Goal: Task Accomplishment & Management: Use online tool/utility

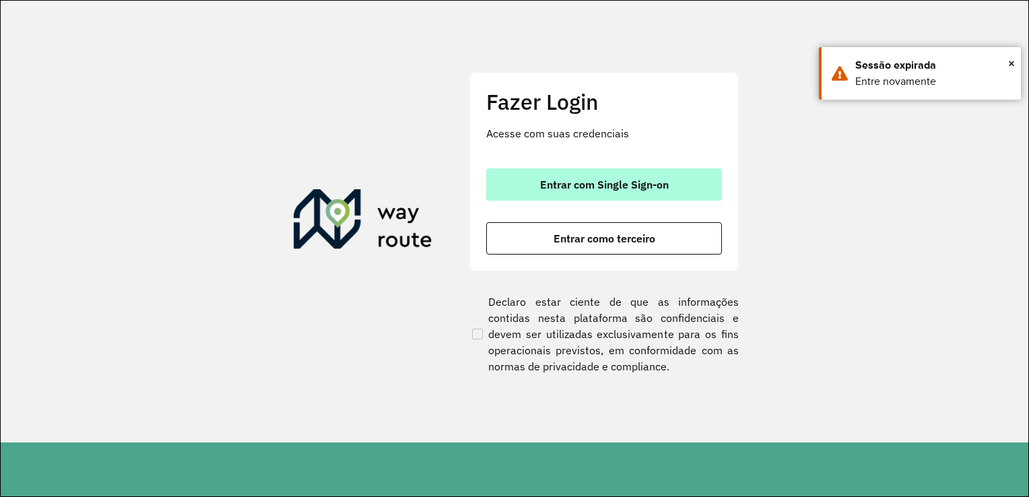
click at [533, 185] on button "Entrar com Single Sign-on" at bounding box center [604, 184] width 236 height 32
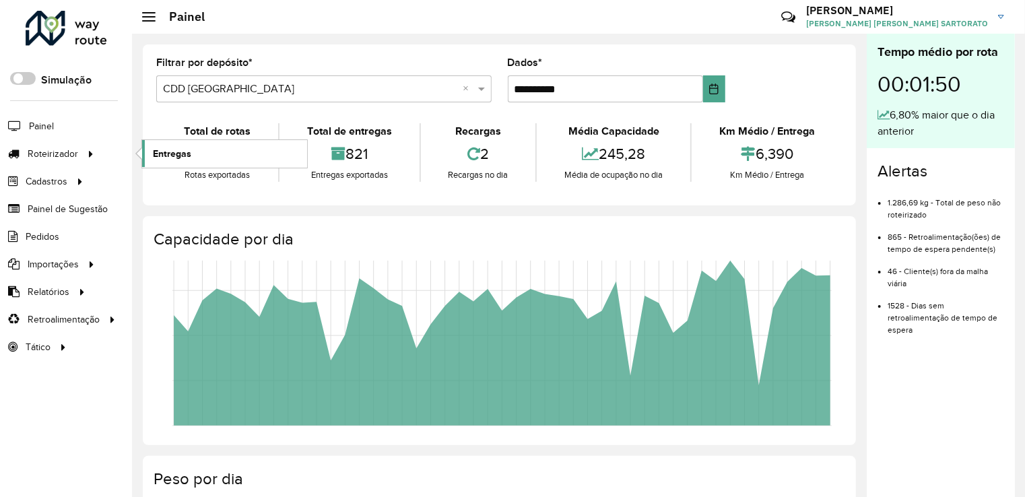
click at [199, 152] on link "Entregas" at bounding box center [224, 153] width 165 height 27
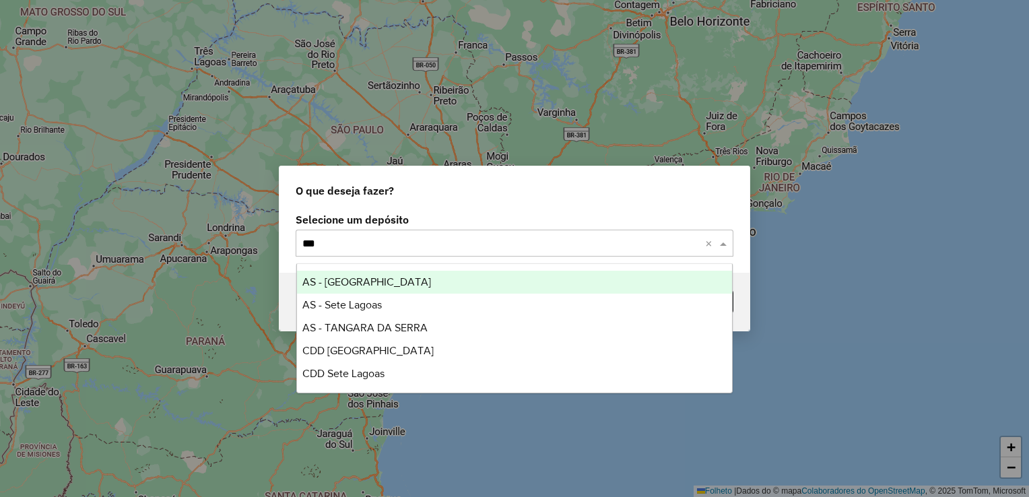
type input "****"
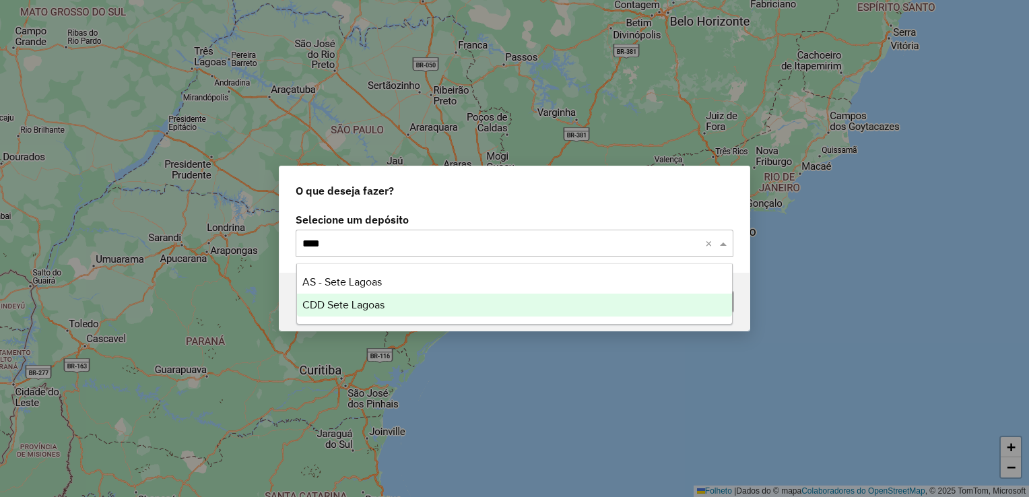
click at [349, 303] on span "CDD Sete Lagoas" at bounding box center [343, 304] width 82 height 11
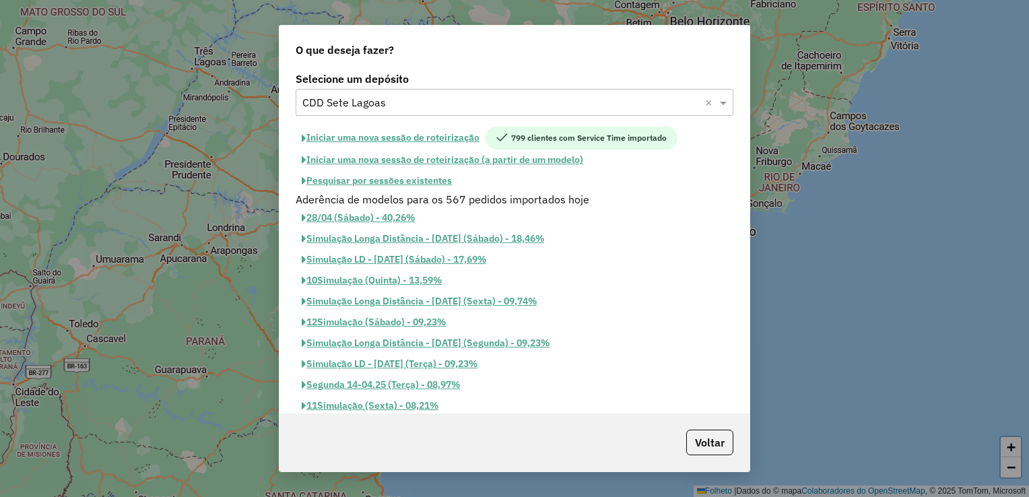
click at [342, 133] on font "Iniciar uma nova sessão de roteirização" at bounding box center [392, 137] width 173 height 12
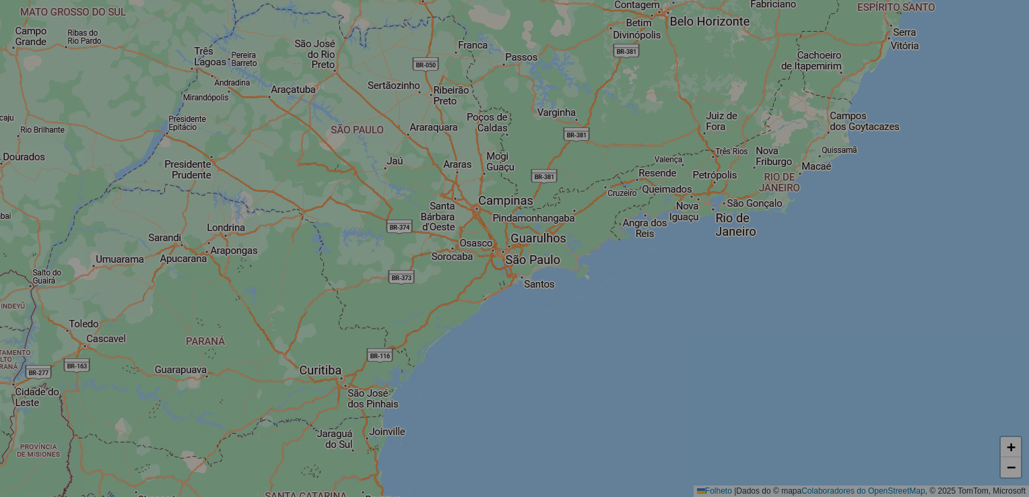
select select "*"
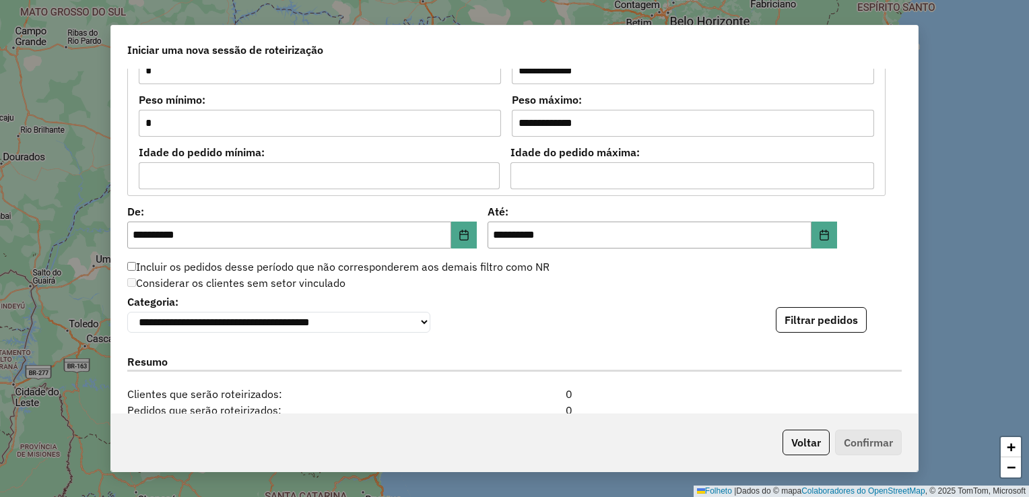
scroll to position [1369, 0]
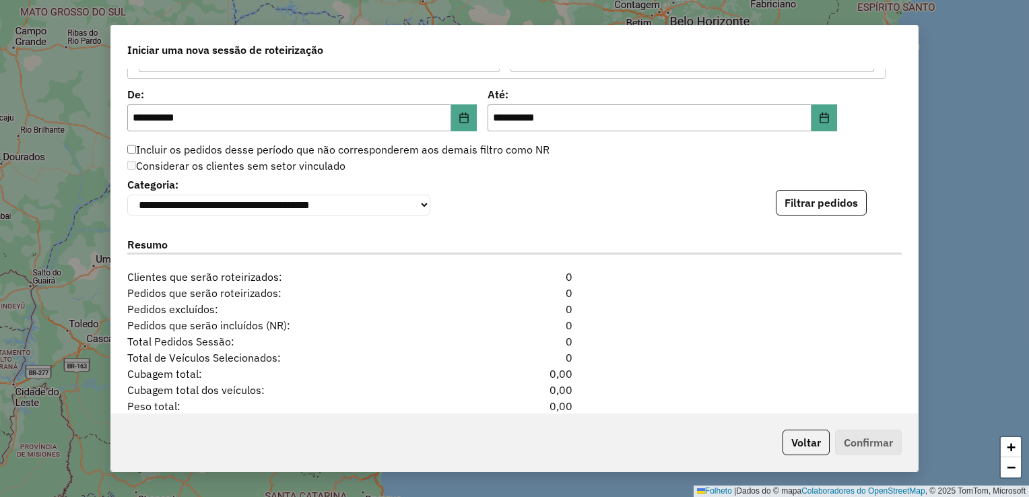
drag, startPoint x: 836, startPoint y: 201, endPoint x: 833, endPoint y: 209, distance: 8.8
click at [837, 203] on button "Filtrar pedidos" at bounding box center [821, 203] width 91 height 26
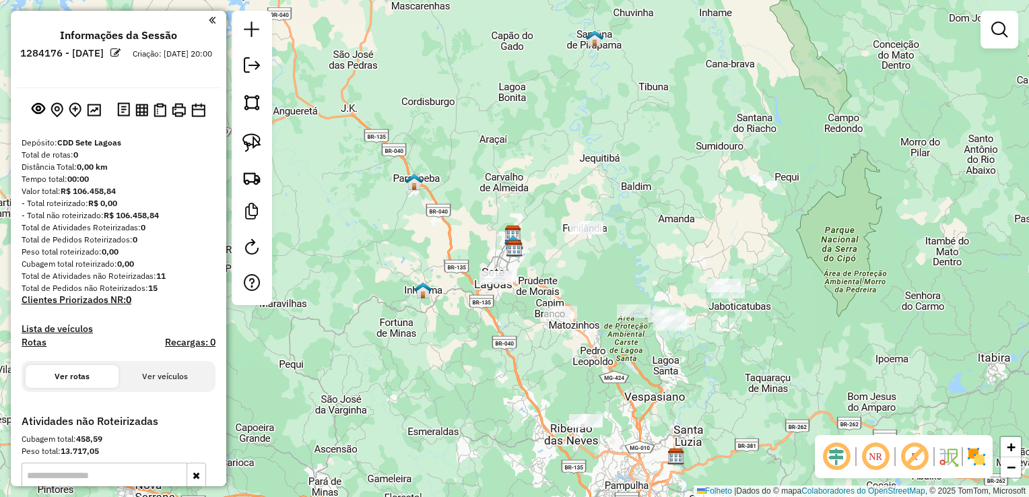
click at [917, 455] on em at bounding box center [915, 457] width 32 height 32
click at [919, 455] on em at bounding box center [915, 457] width 32 height 32
click at [911, 461] on em at bounding box center [915, 457] width 32 height 32
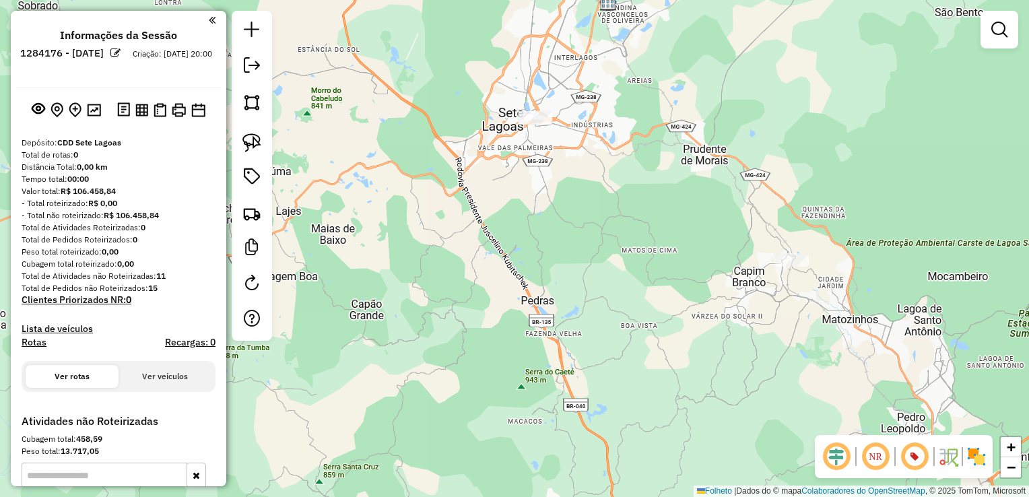
drag, startPoint x: 505, startPoint y: 230, endPoint x: 504, endPoint y: 375, distance: 144.2
click at [513, 390] on div "Janela de atendimento Grade de atendimento Capacidade Transportadoras Veículos …" at bounding box center [514, 248] width 1029 height 497
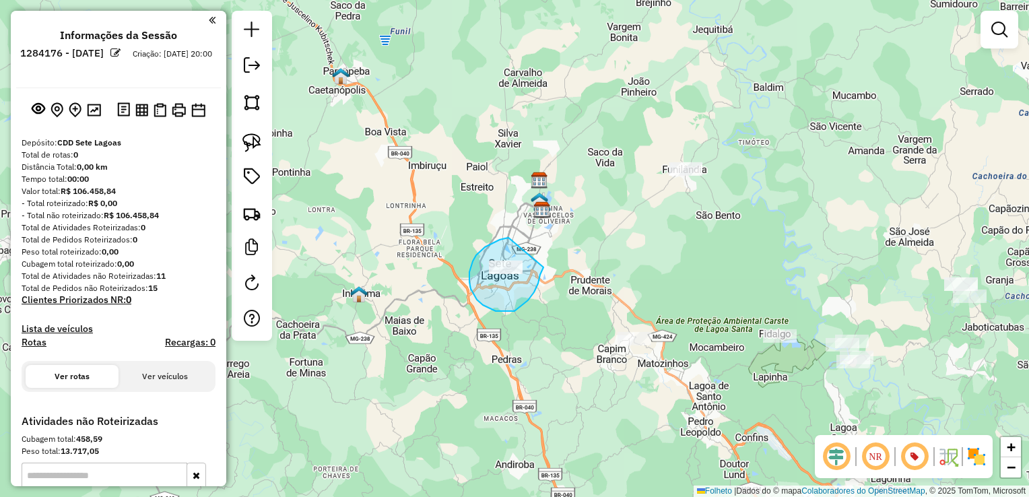
drag, startPoint x: 509, startPoint y: 238, endPoint x: 544, endPoint y: 265, distance: 45.1
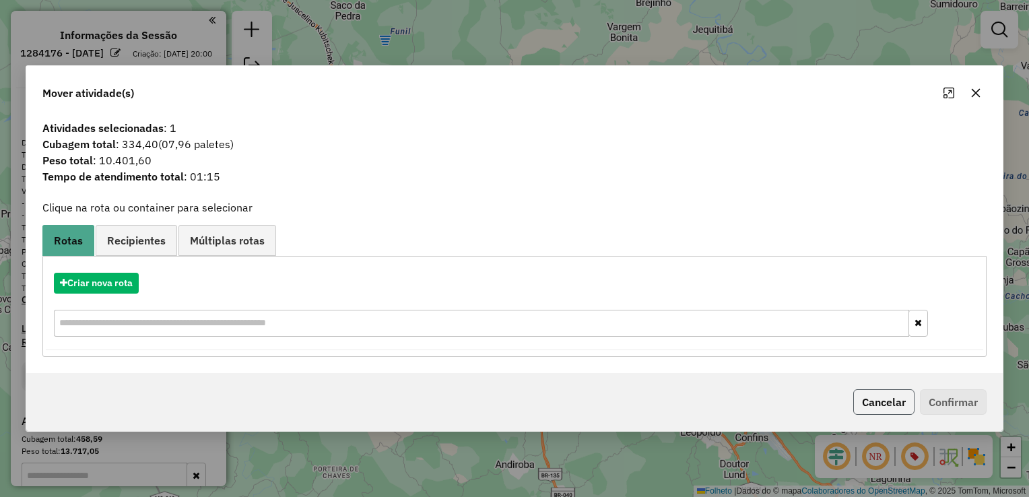
click at [880, 402] on button "Cancelar" at bounding box center [883, 402] width 61 height 26
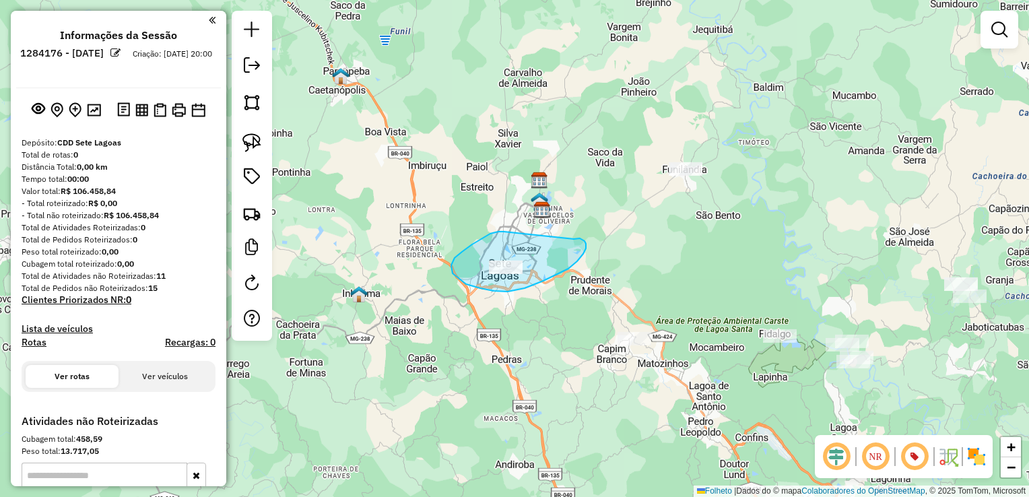
drag, startPoint x: 504, startPoint y: 232, endPoint x: 560, endPoint y: 245, distance: 58.2
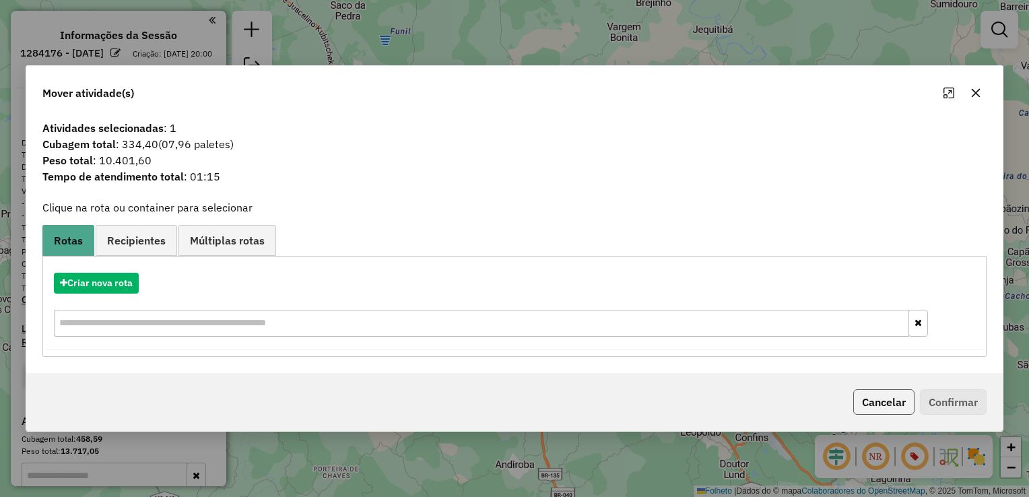
click at [874, 399] on button "Cancelar" at bounding box center [883, 402] width 61 height 26
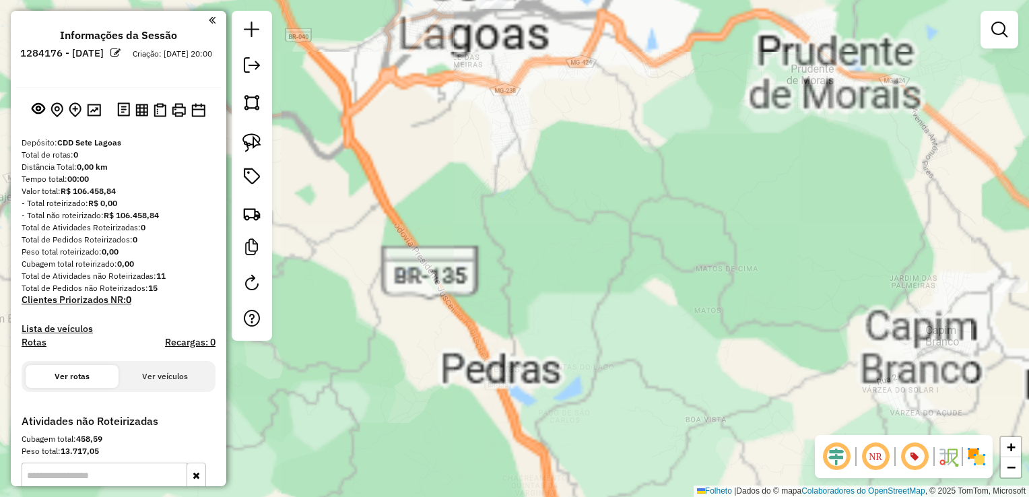
drag, startPoint x: 510, startPoint y: 227, endPoint x: 487, endPoint y: 343, distance: 118.1
click at [513, 393] on div "Janela de atendimento Grade de atendimento Capacidade Transportadoras Veículos …" at bounding box center [514, 248] width 1029 height 497
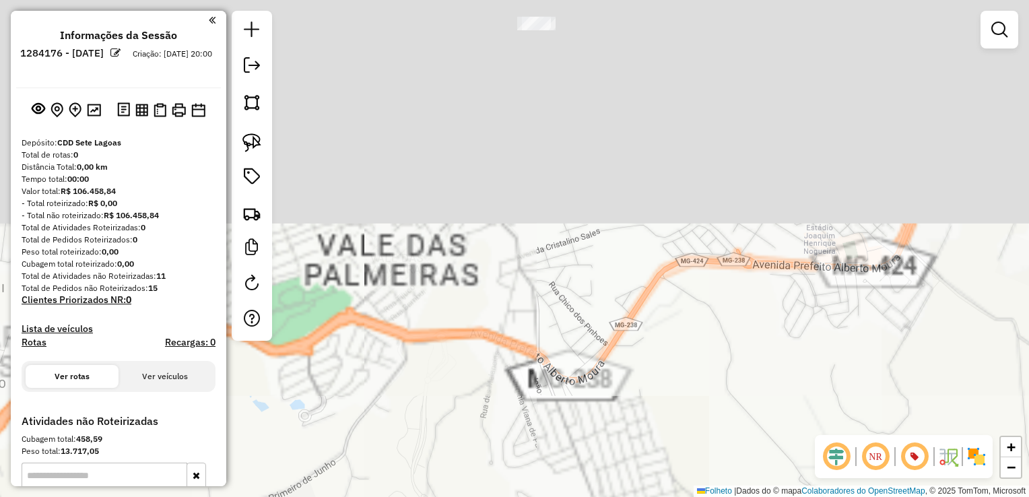
drag, startPoint x: 509, startPoint y: 129, endPoint x: 463, endPoint y: 521, distance: 394.7
click at [463, 496] on html "**********" at bounding box center [514, 248] width 1029 height 497
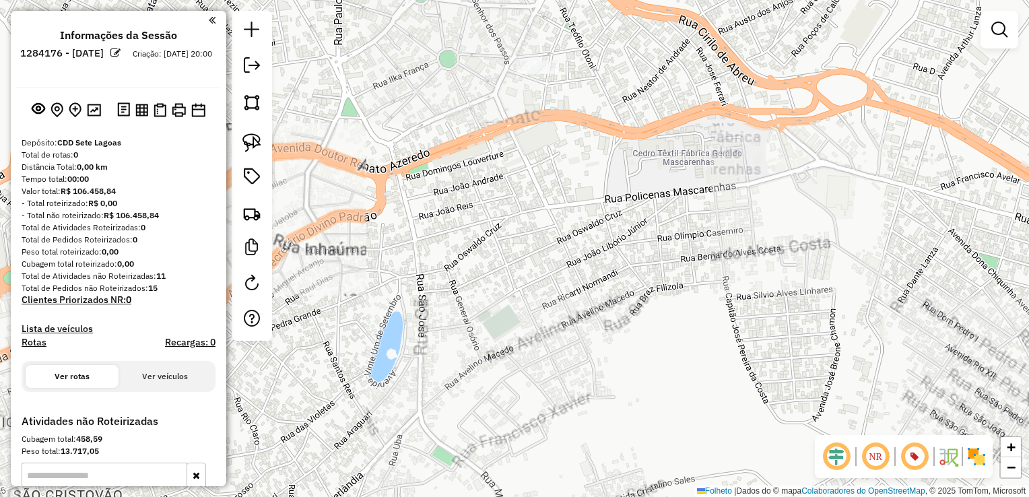
drag, startPoint x: 505, startPoint y: 137, endPoint x: 459, endPoint y: 379, distance: 245.5
click at [468, 396] on div "Janela de atendimento Grade de atendimento Capacidade Transportadoras Veículos …" at bounding box center [514, 248] width 1029 height 497
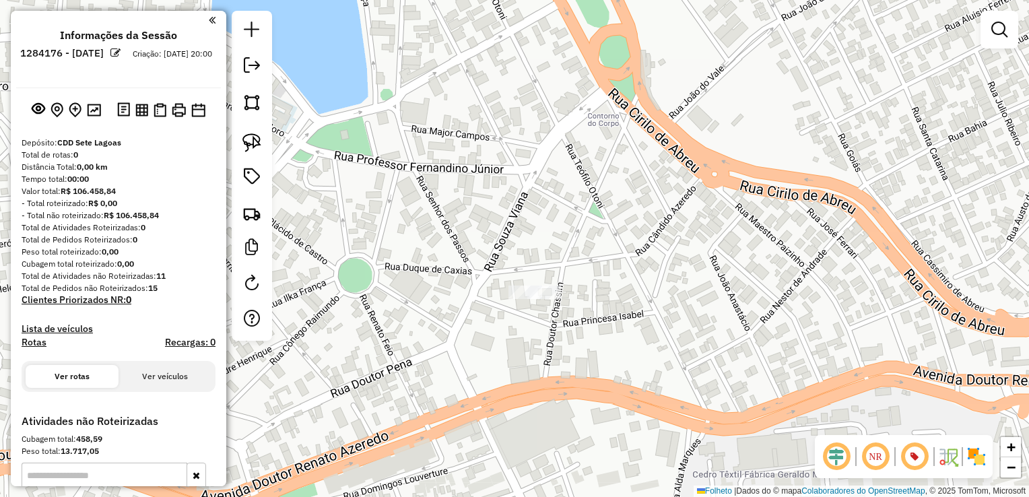
drag, startPoint x: 515, startPoint y: 315, endPoint x: 441, endPoint y: 367, distance: 89.9
click at [447, 363] on div "Janela de atendimento Grade de atendimento Capacidade Transportadoras Veículos …" at bounding box center [514, 248] width 1029 height 497
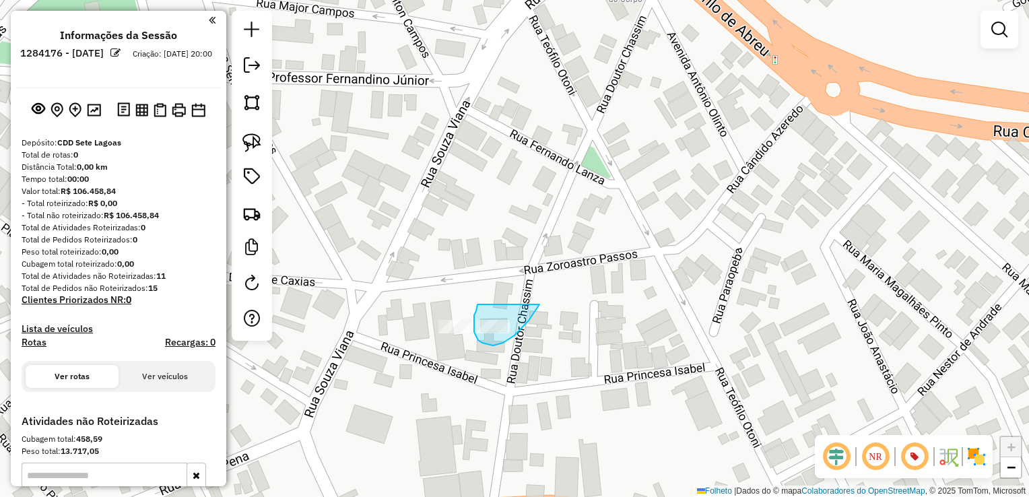
drag, startPoint x: 478, startPoint y: 304, endPoint x: 540, endPoint y: 304, distance: 62.0
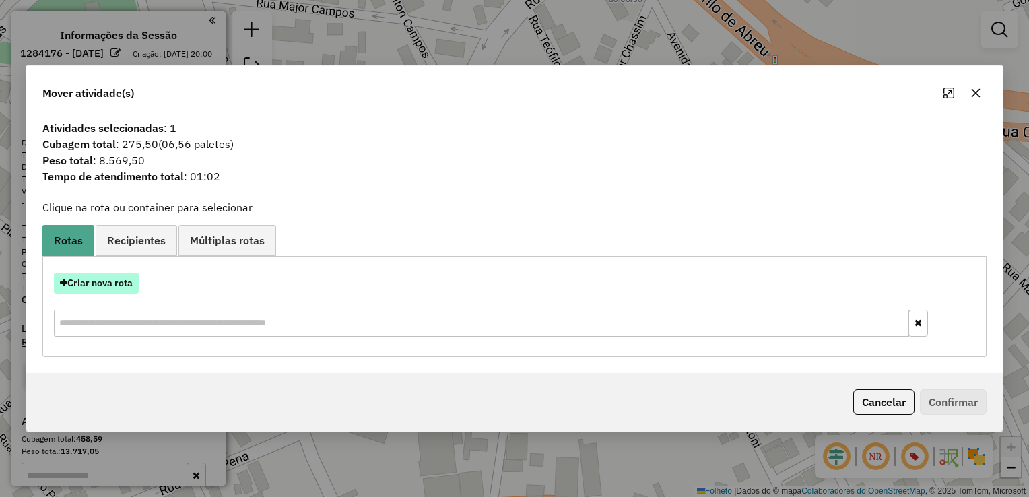
click at [108, 284] on font "Criar nova rota" at bounding box center [99, 283] width 65 height 12
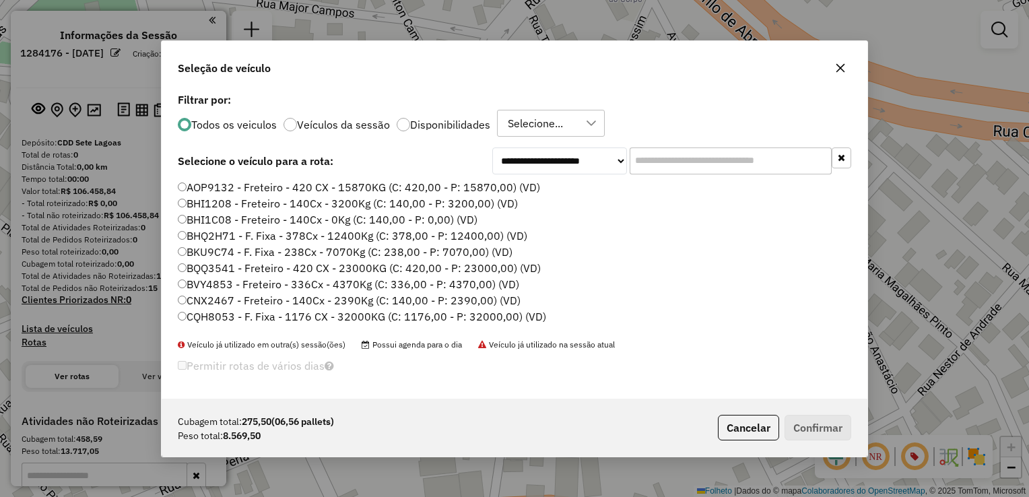
scroll to position [7, 4]
click at [654, 160] on input "text" at bounding box center [731, 160] width 202 height 27
paste input "*******"
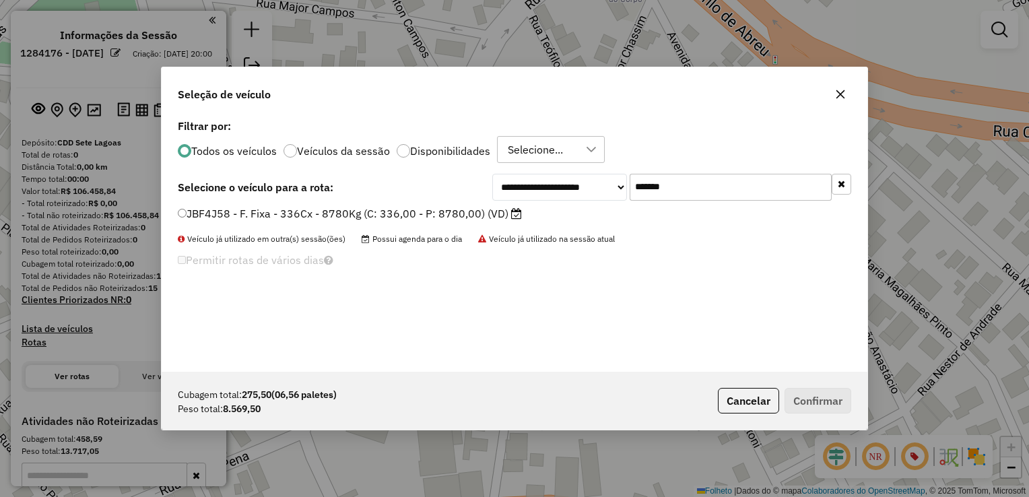
type input "*******"
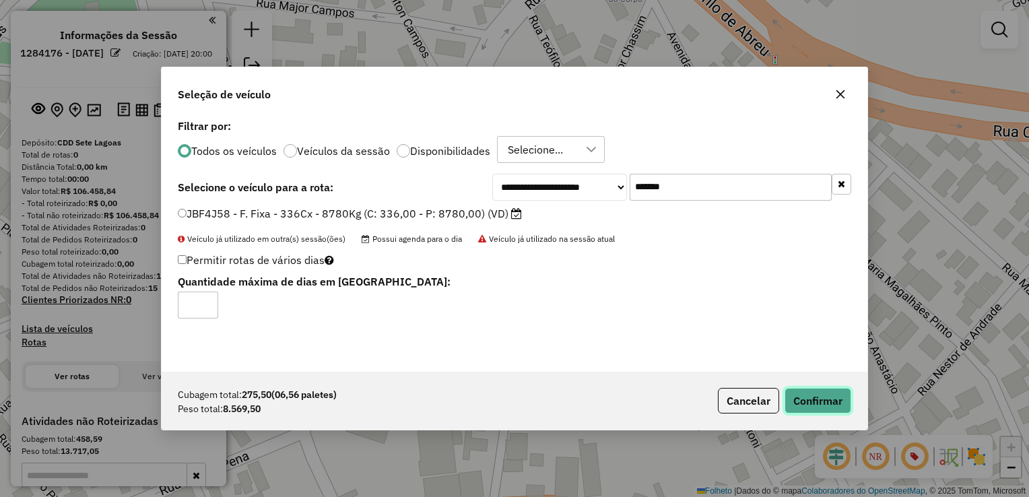
click at [809, 395] on button "Confirmar" at bounding box center [818, 401] width 67 height 26
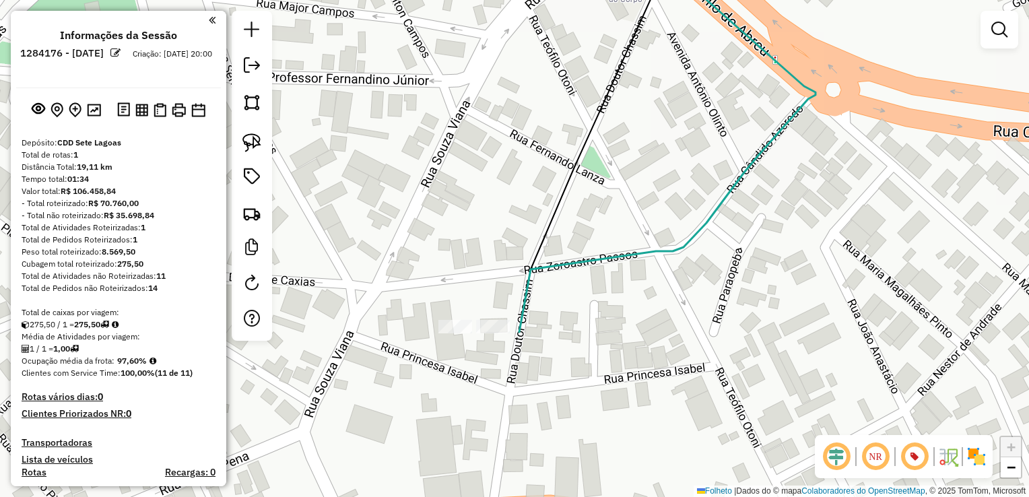
scroll to position [404, 0]
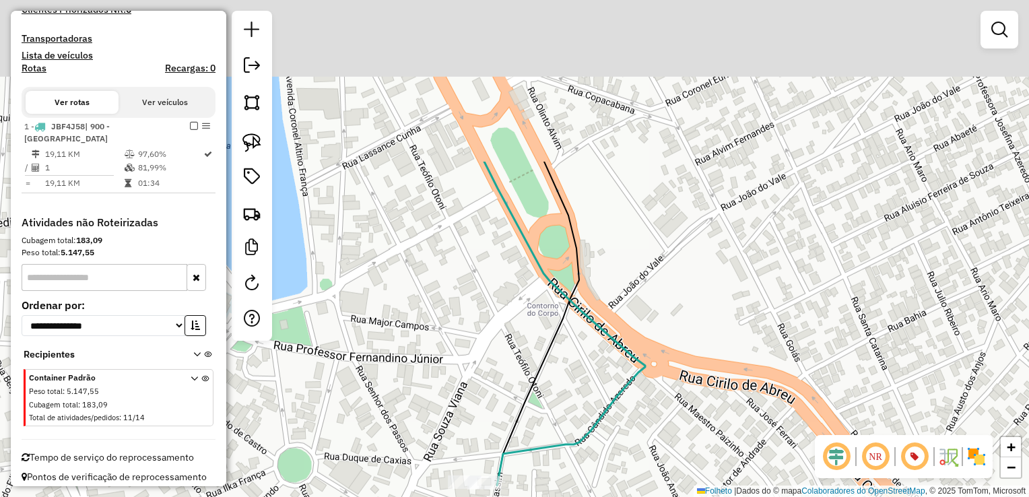
drag, startPoint x: 419, startPoint y: 137, endPoint x: 447, endPoint y: 349, distance: 213.4
click at [447, 349] on div "Janela de atendimento Grade de atendimento Capacidade Transportadoras Veículos …" at bounding box center [514, 248] width 1029 height 497
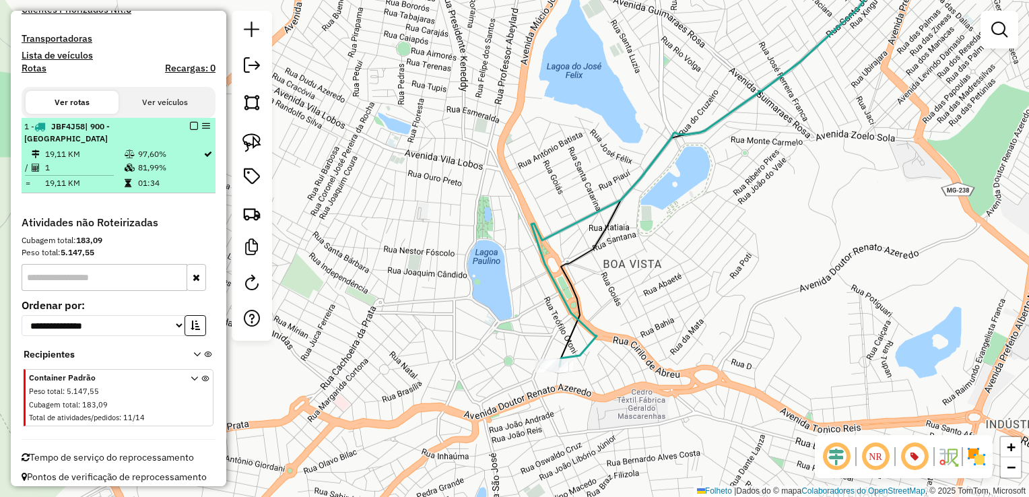
click at [193, 126] on em at bounding box center [194, 126] width 8 height 8
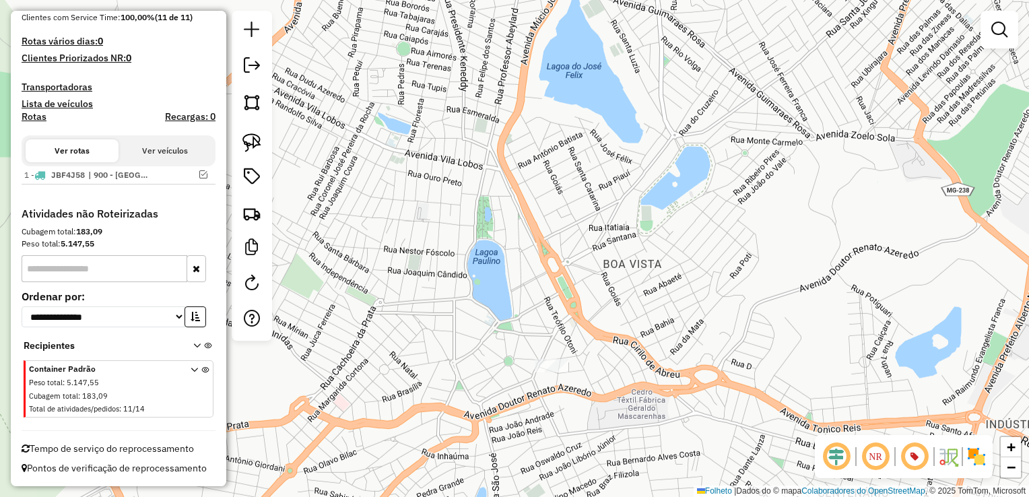
scroll to position [354, 0]
drag, startPoint x: 503, startPoint y: 355, endPoint x: 550, endPoint y: 329, distance: 53.7
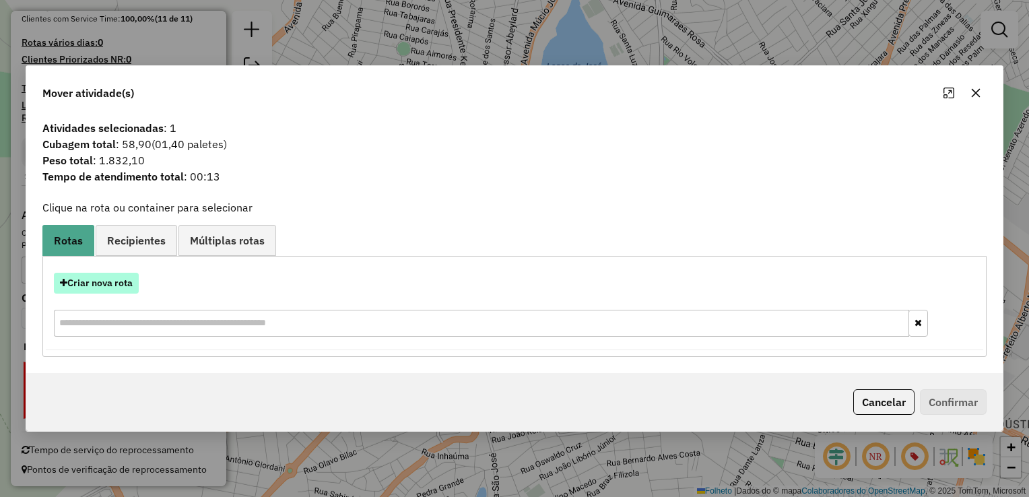
click at [110, 290] on button "Criar nova rota" at bounding box center [96, 283] width 85 height 21
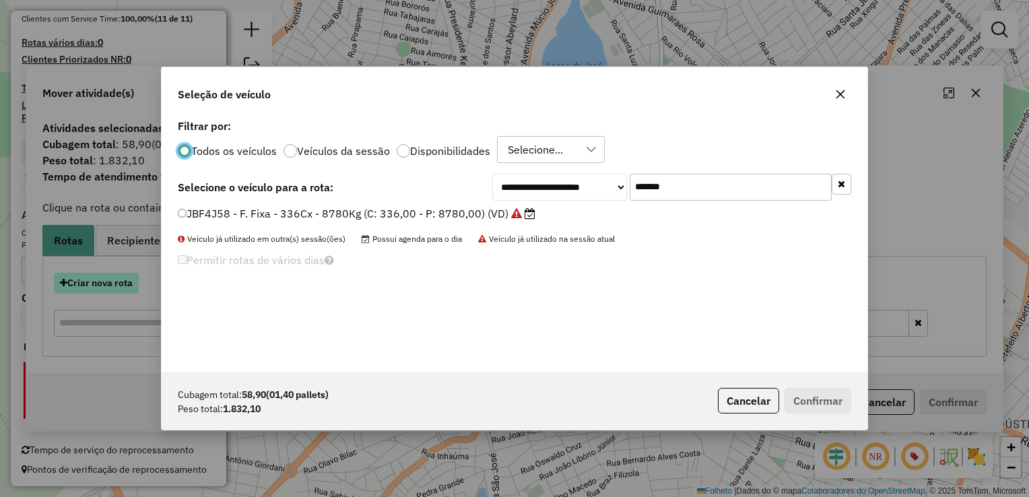
scroll to position [7, 4]
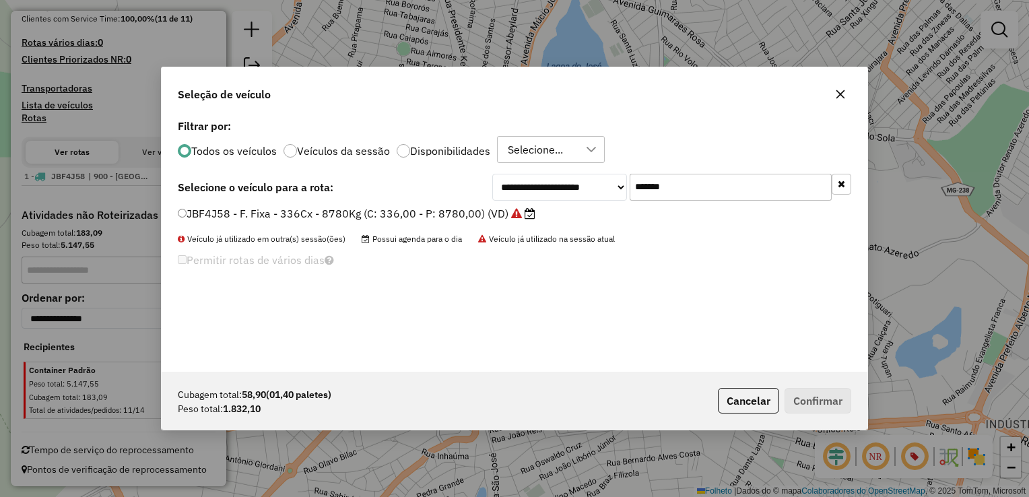
drag, startPoint x: 657, startPoint y: 185, endPoint x: 518, endPoint y: 203, distance: 139.9
click at [518, 203] on div "**********" at bounding box center [515, 244] width 706 height 256
paste input "text"
type input "*******"
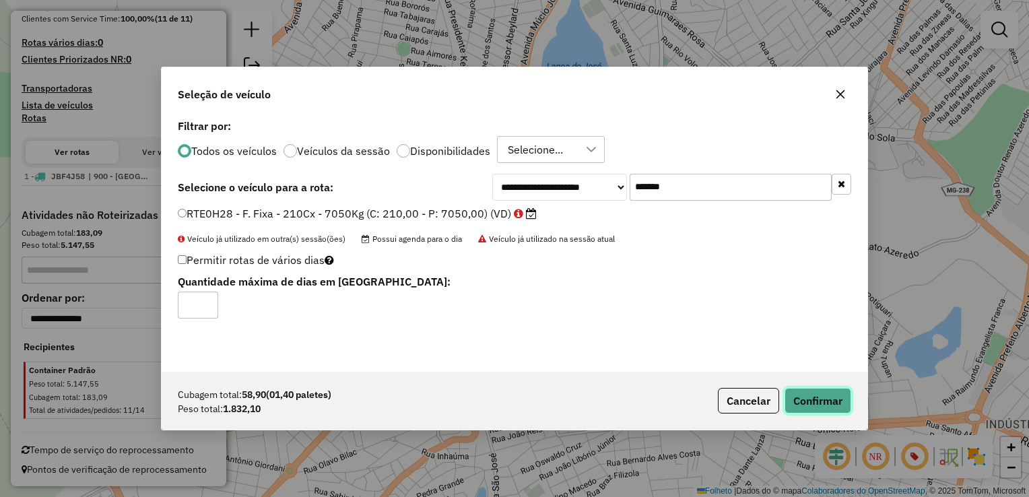
click at [802, 403] on button "Confirmar" at bounding box center [818, 401] width 67 height 26
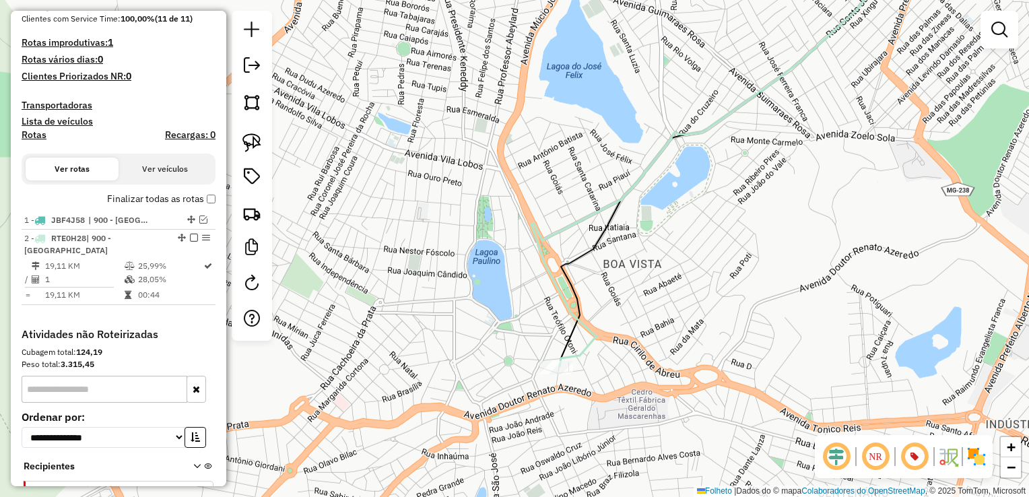
scroll to position [420, 0]
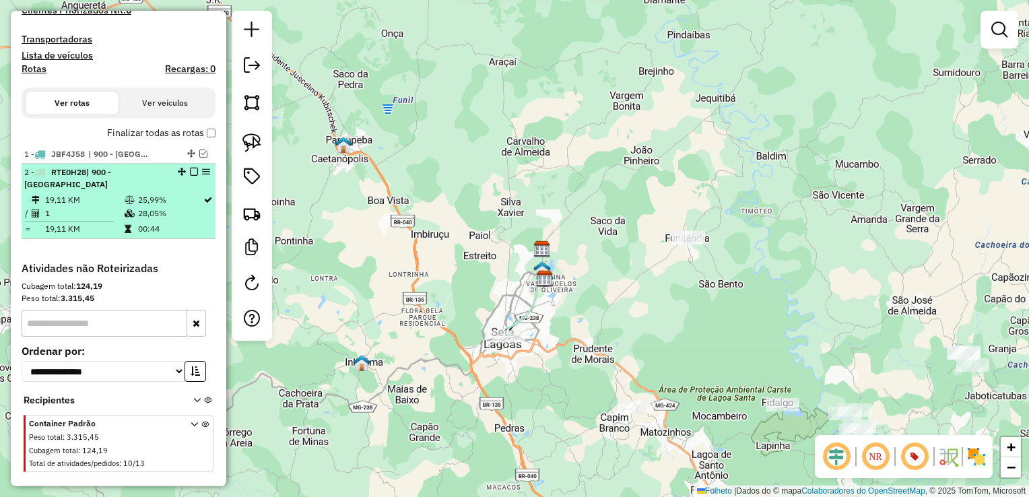
click at [42, 171] on icon at bounding box center [39, 172] width 11 height 8
select select "**********"
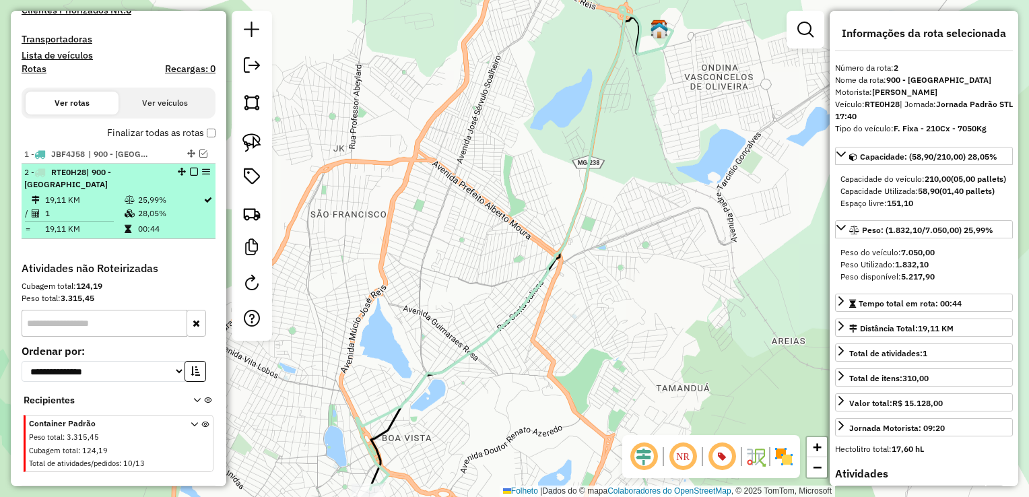
click at [190, 170] on em at bounding box center [194, 172] width 8 height 8
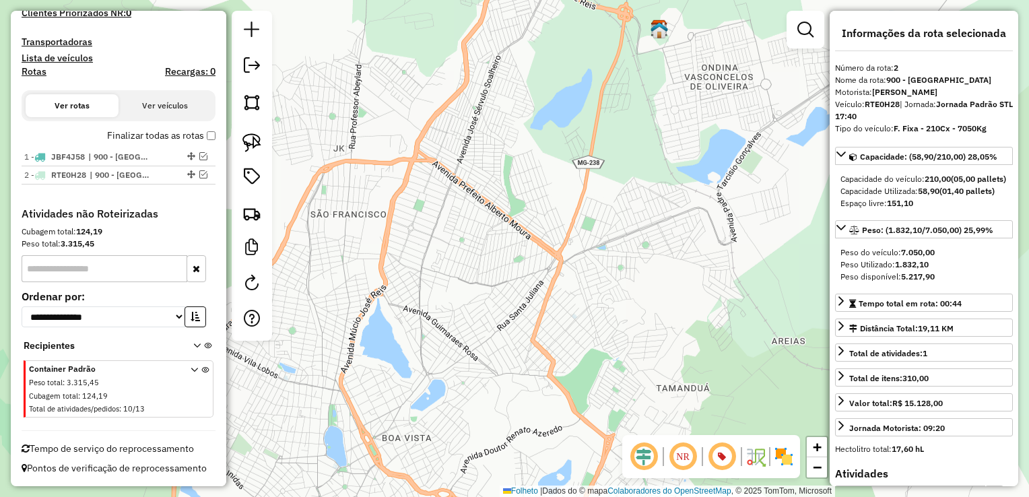
scroll to position [416, 0]
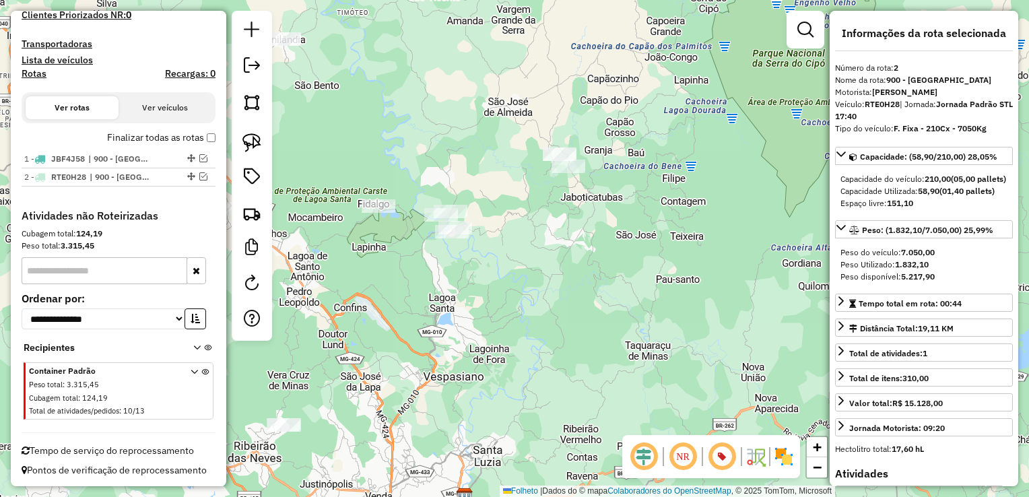
drag, startPoint x: 420, startPoint y: 212, endPoint x: 142, endPoint y: 137, distance: 287.9
click at [137, 128] on hb-router-mapa "Informações da Sessão 1284176 - 27/09/2025 Criação: 26/09/2025 20:00 Depósito: …" at bounding box center [514, 248] width 1029 height 497
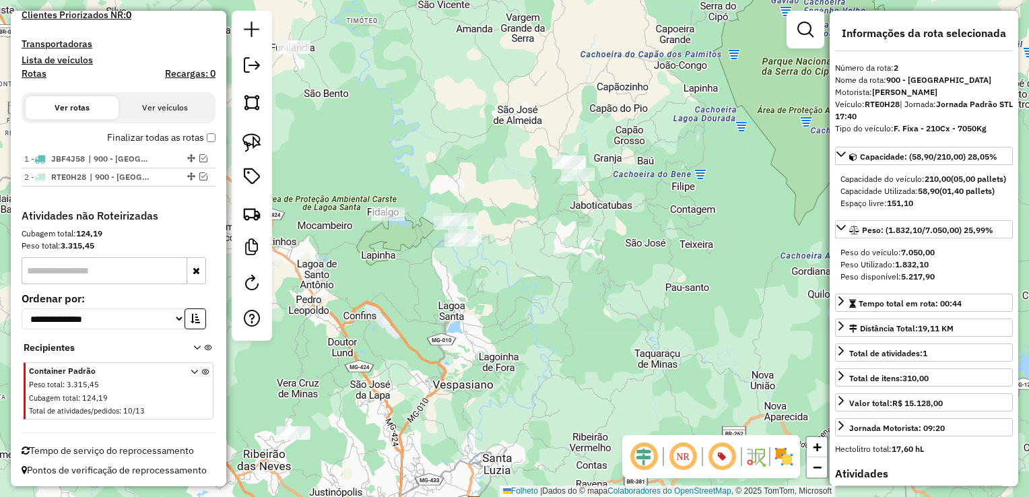
drag, startPoint x: 457, startPoint y: 325, endPoint x: 498, endPoint y: 354, distance: 50.7
click at [498, 354] on div "Janela de atendimento Grade de atendimento Capacidade Transportadoras Veículos …" at bounding box center [514, 248] width 1029 height 497
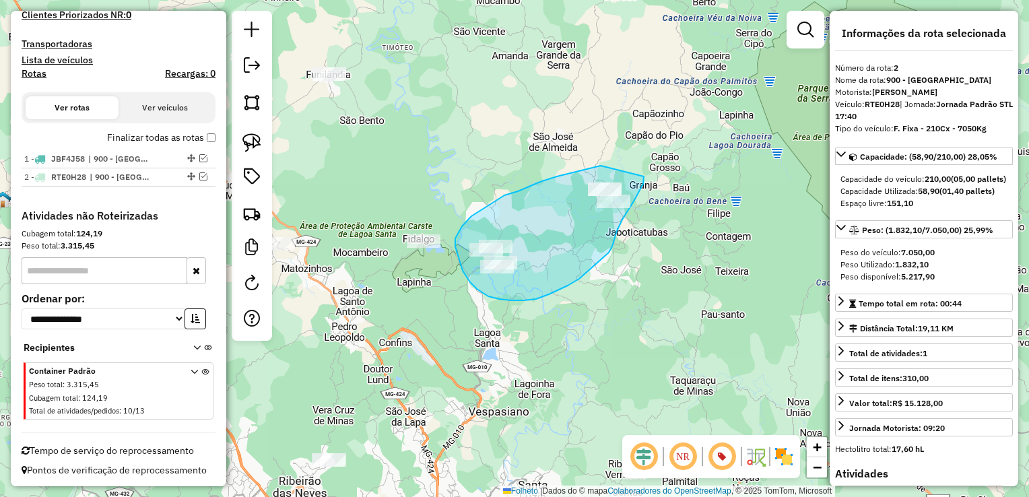
drag, startPoint x: 601, startPoint y: 166, endPoint x: 644, endPoint y: 175, distance: 44.1
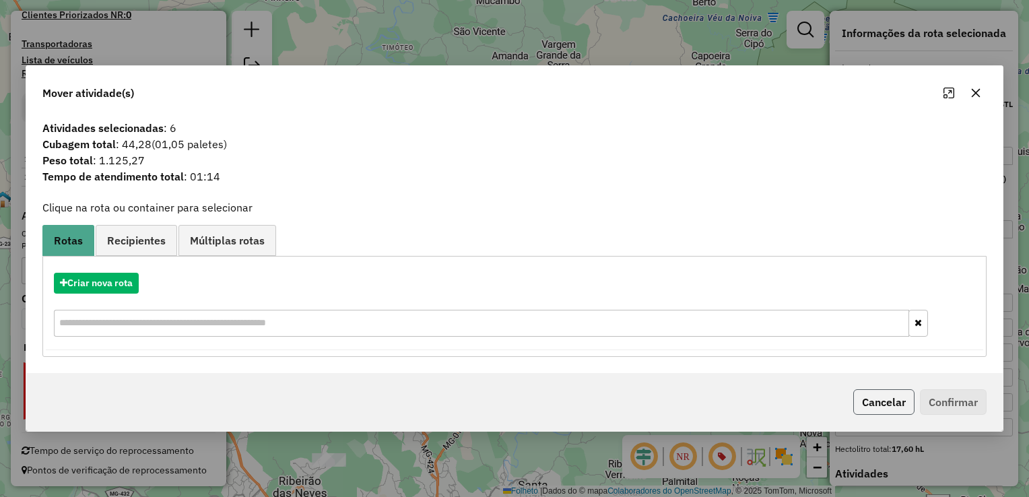
click at [888, 401] on button "Cancelar" at bounding box center [883, 402] width 61 height 26
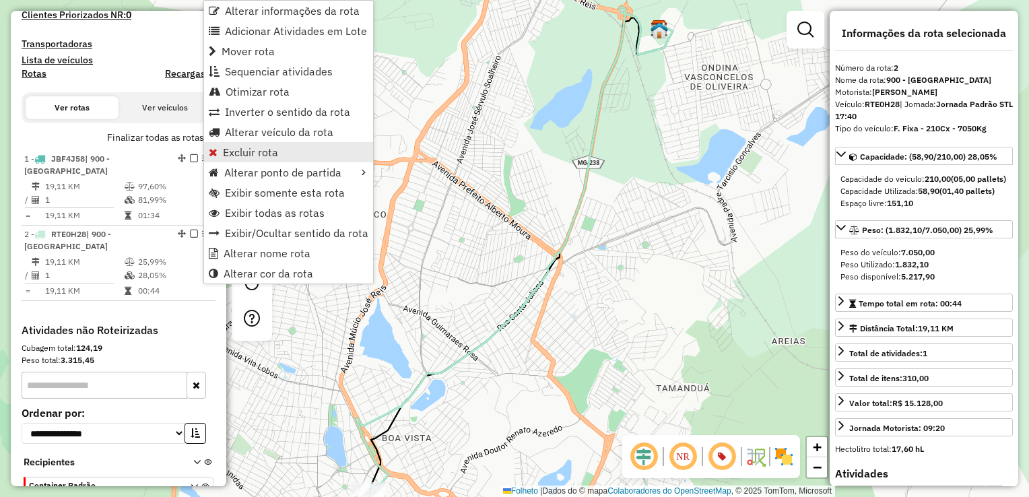
click at [248, 147] on span "Excluir rota" at bounding box center [250, 152] width 55 height 11
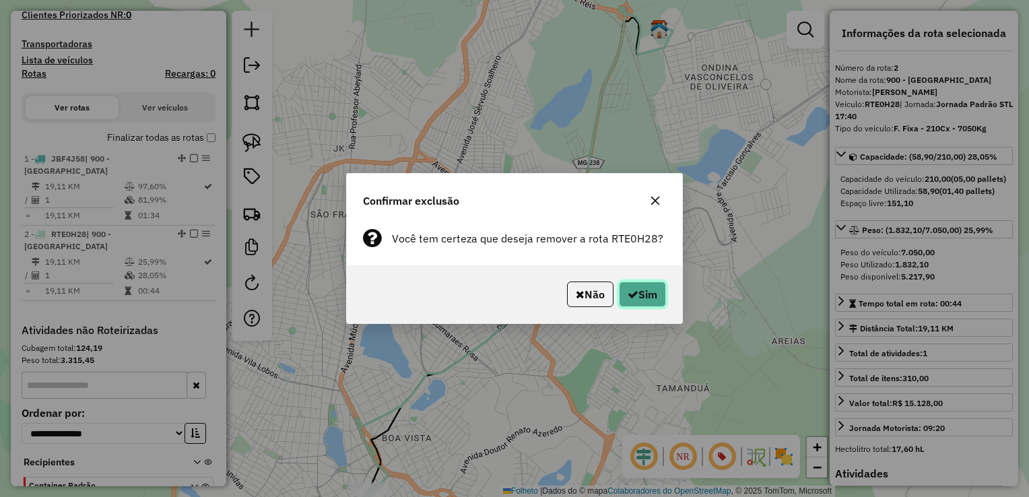
click at [649, 296] on font "Sim" at bounding box center [648, 294] width 19 height 13
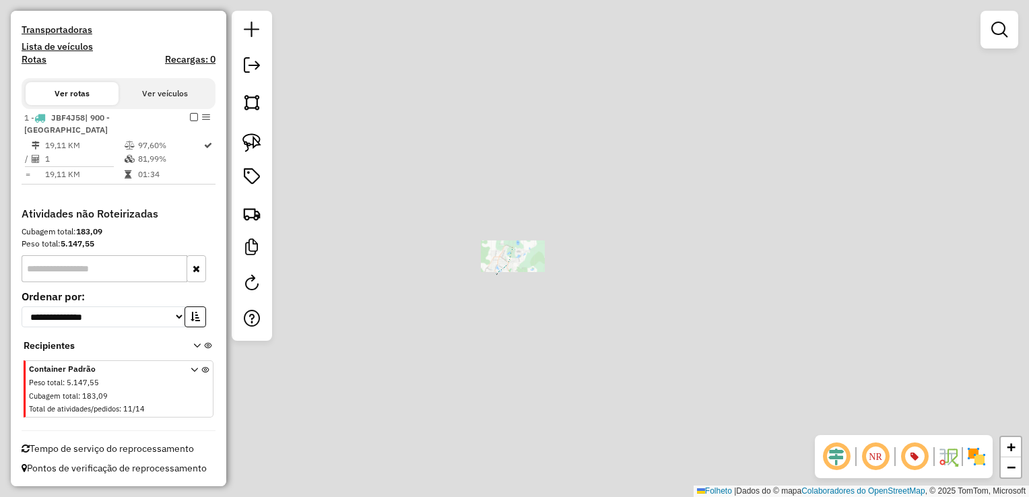
scroll to position [399, 0]
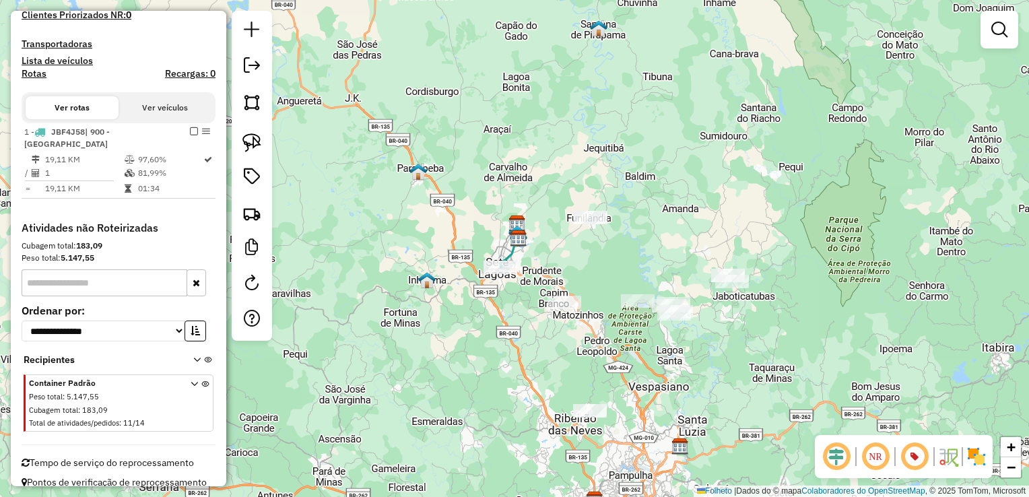
drag, startPoint x: 559, startPoint y: 263, endPoint x: 571, endPoint y: 228, distance: 37.7
click at [571, 228] on div "Janela de atendimento Grade de atendimento Capacidade Transportadoras Veículos …" at bounding box center [514, 248] width 1029 height 497
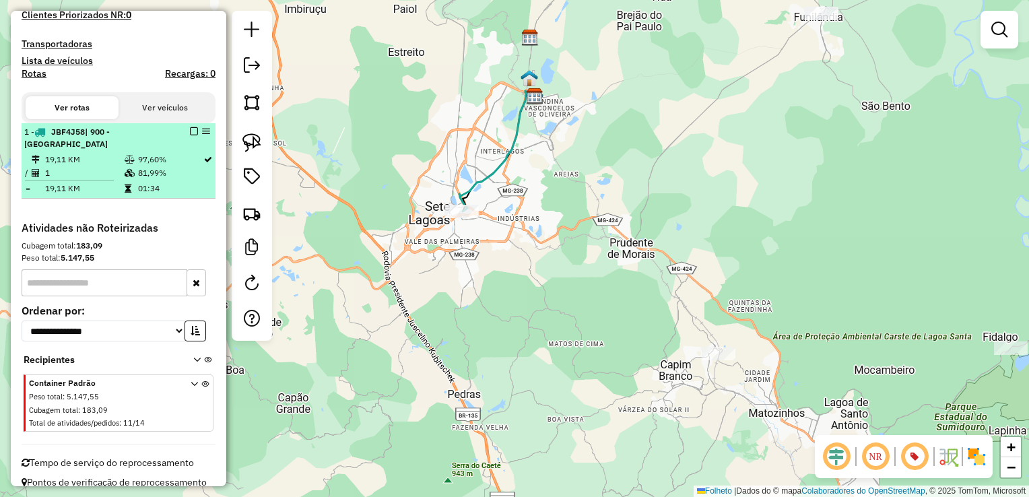
click at [191, 129] on em at bounding box center [194, 131] width 8 height 8
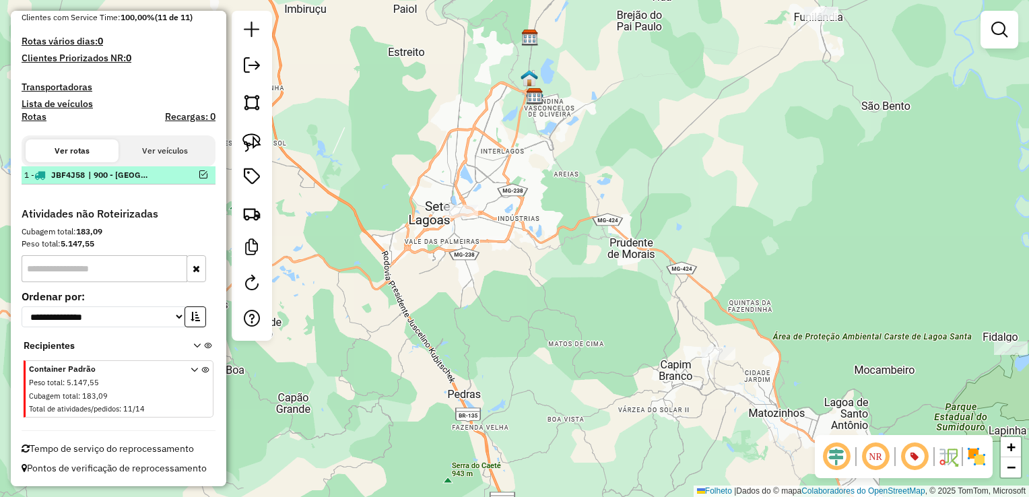
scroll to position [354, 0]
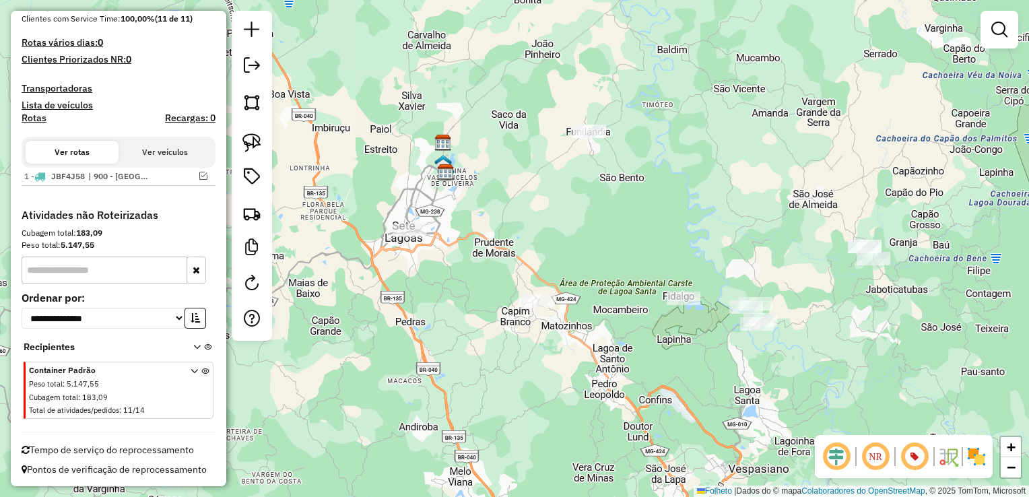
drag, startPoint x: 498, startPoint y: 272, endPoint x: 270, endPoint y: 270, distance: 227.7
click at [474, 292] on div "Janela de atendimento Grade de atendimento Capacidade Transportadoras Veículos …" at bounding box center [514, 248] width 1029 height 497
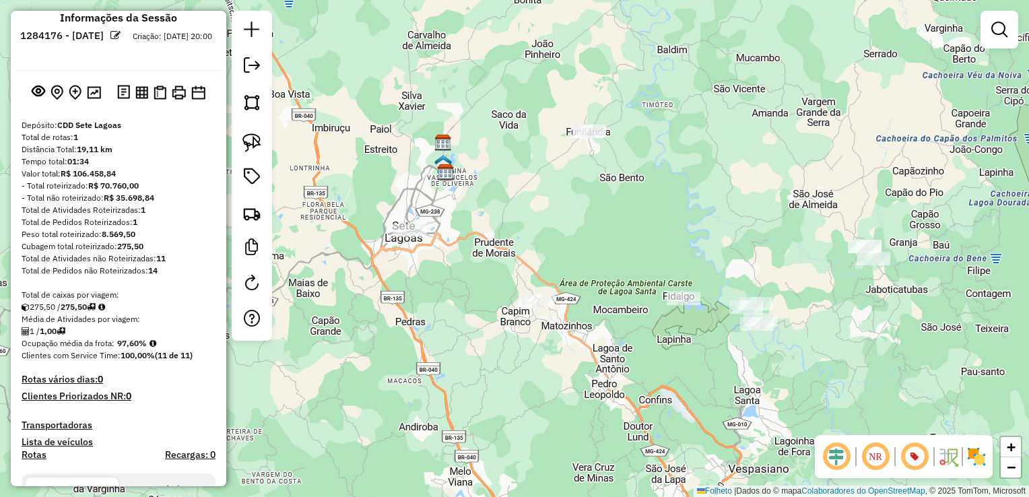
scroll to position [287, 0]
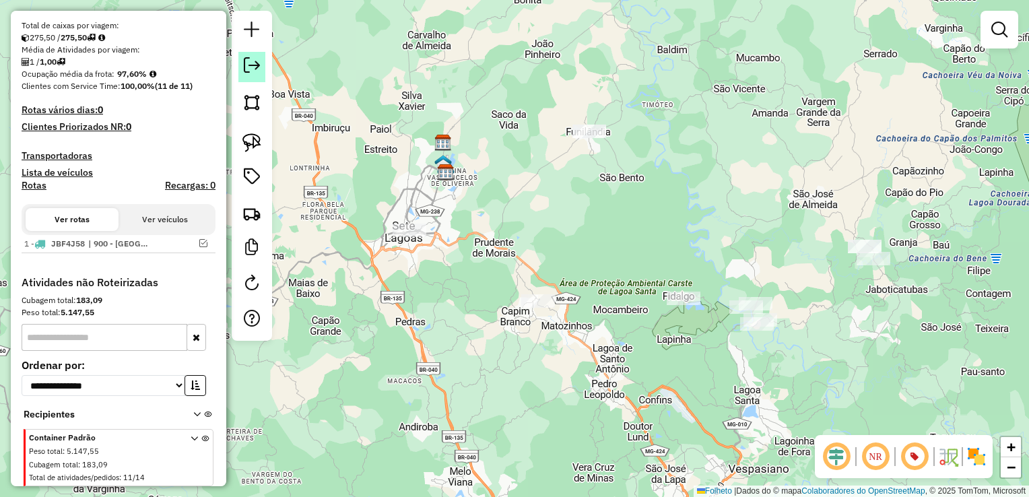
click at [253, 69] on em at bounding box center [252, 65] width 16 height 16
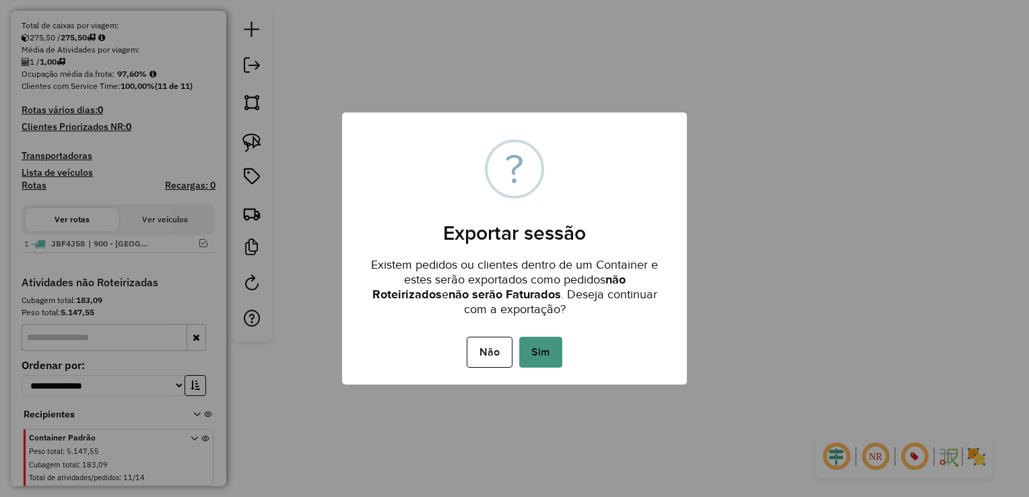
click at [546, 349] on button "Sim" at bounding box center [540, 352] width 43 height 31
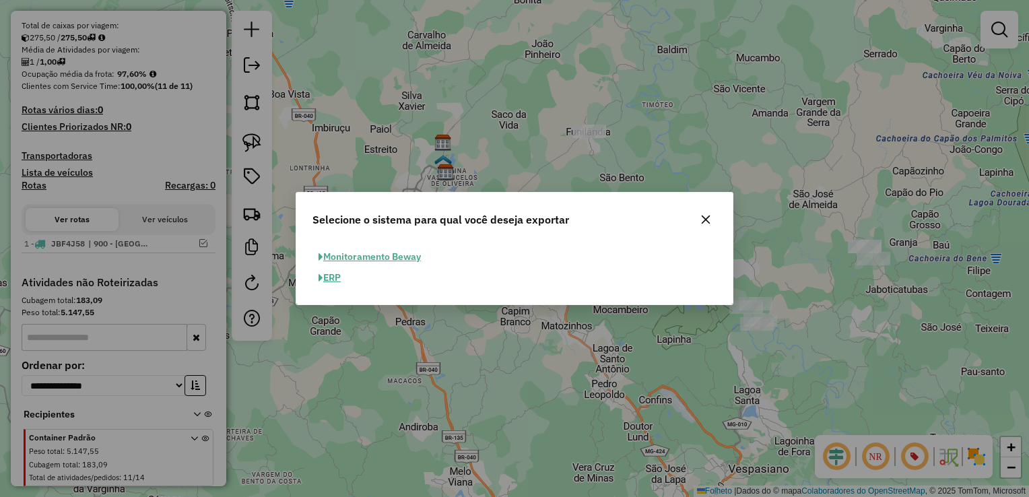
click at [333, 276] on font "ERP" at bounding box center [332, 277] width 18 height 12
select select "**"
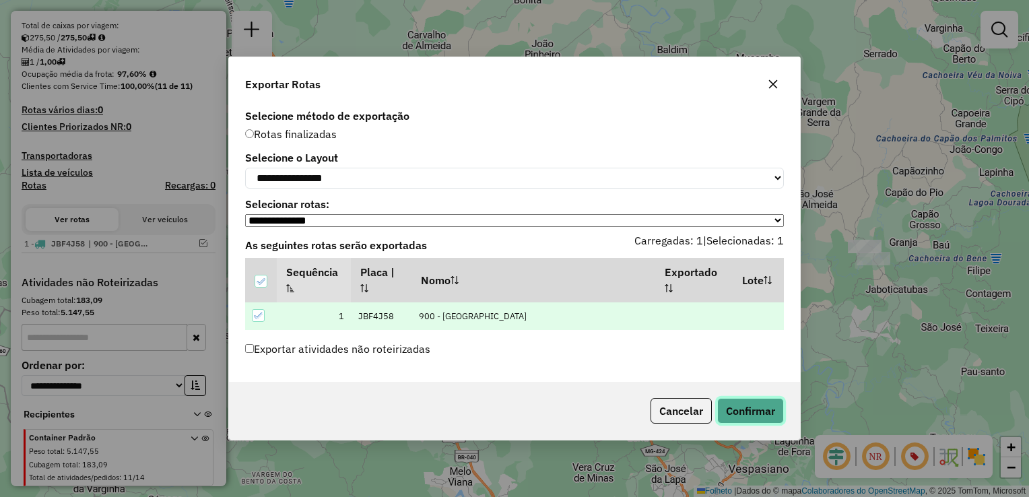
click at [756, 416] on button "Confirmar" at bounding box center [750, 411] width 67 height 26
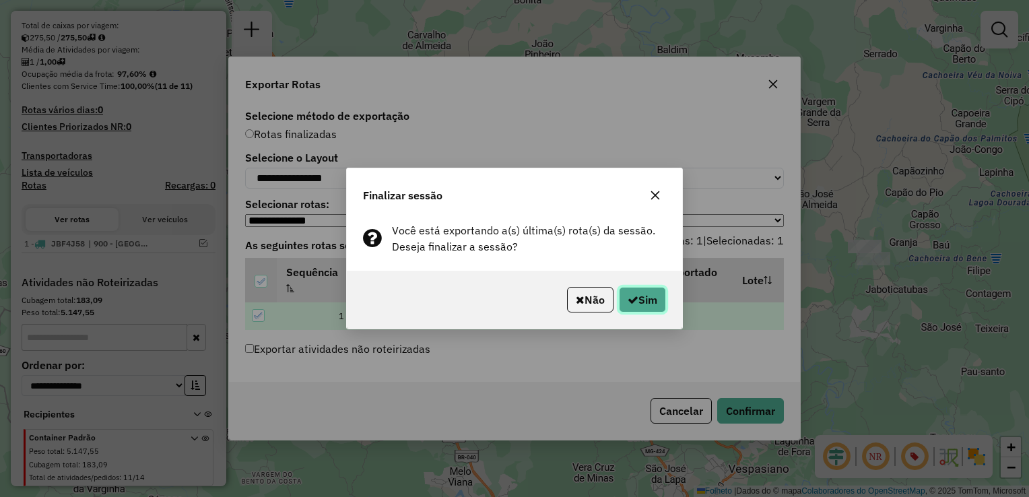
click at [630, 290] on button "Sim" at bounding box center [642, 300] width 47 height 26
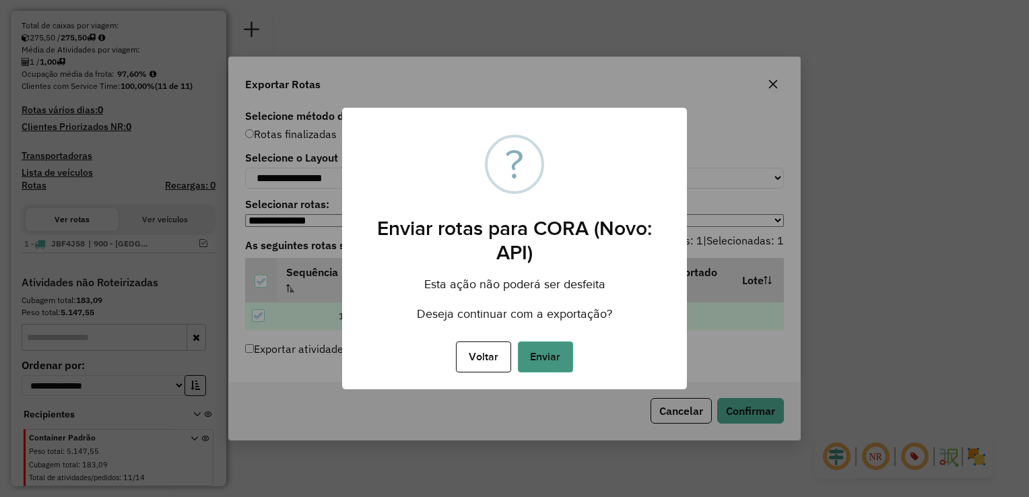
click at [566, 354] on button "Enviar" at bounding box center [545, 357] width 55 height 31
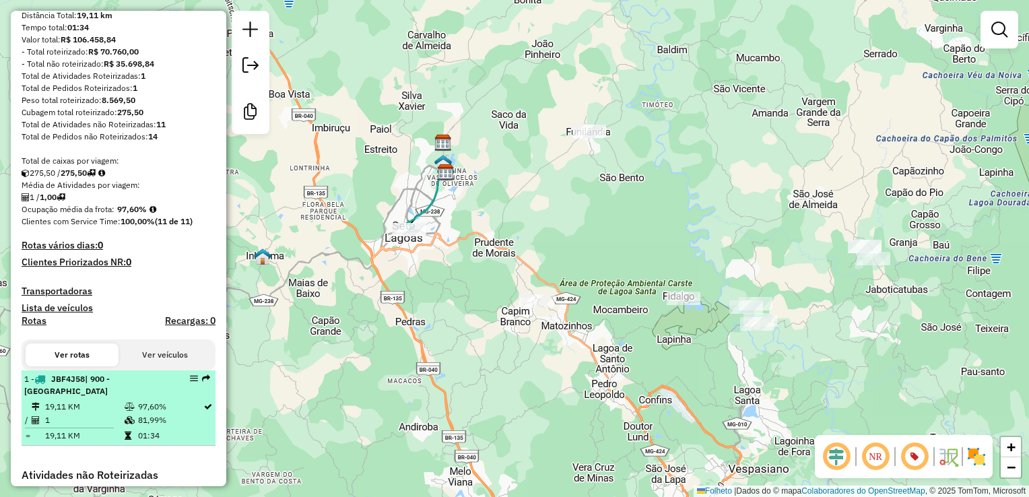
scroll to position [121, 0]
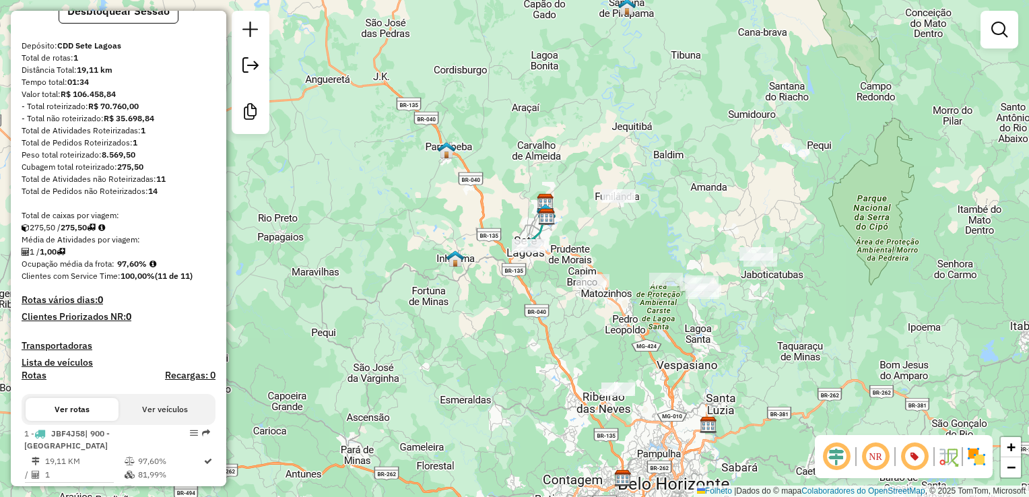
drag, startPoint x: 636, startPoint y: 303, endPoint x: 604, endPoint y: 247, distance: 65.2
click at [604, 247] on div "Janela de atendimento Grade de atendimento Capacidade Transportadoras Veículos …" at bounding box center [514, 248] width 1029 height 497
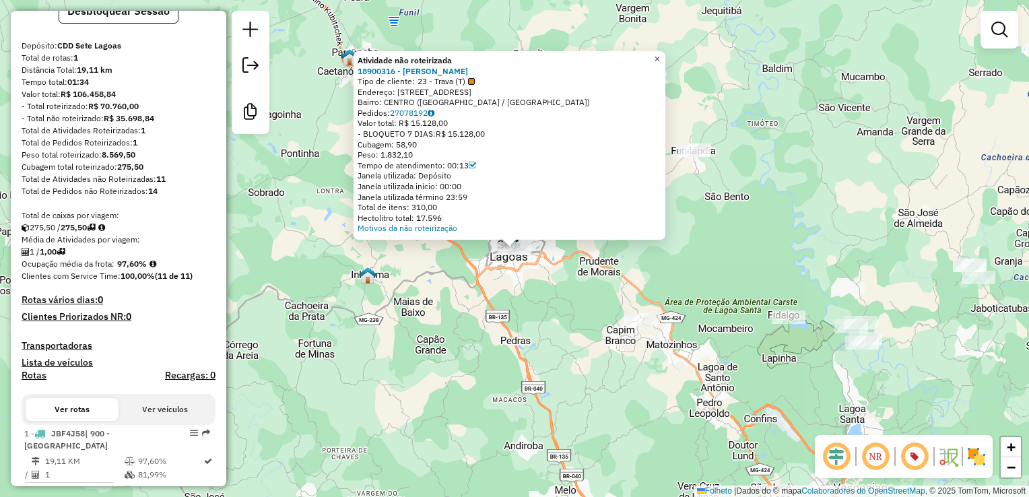
click at [660, 56] on span "×" at bounding box center [657, 58] width 6 height 11
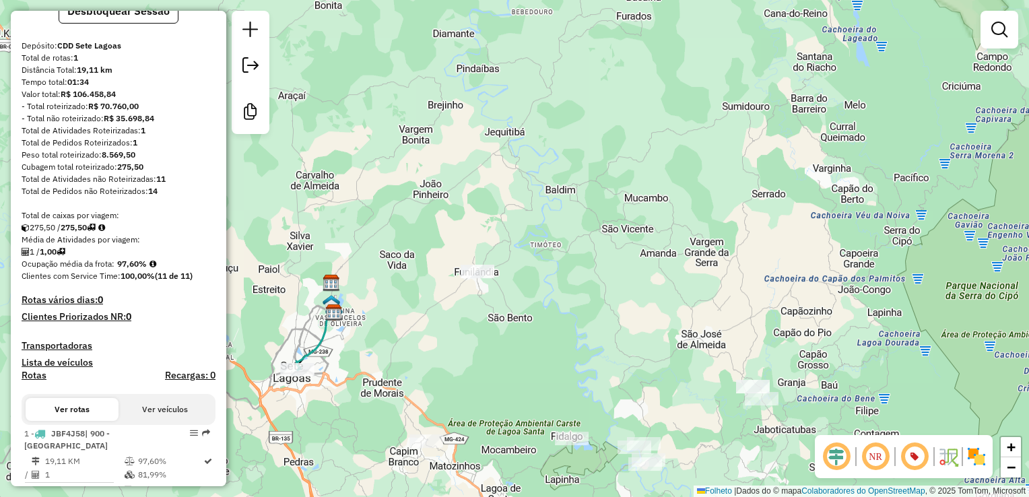
drag, startPoint x: 676, startPoint y: 356, endPoint x: 641, endPoint y: 206, distance: 154.2
click at [641, 206] on div "Janela de atendimento Grade de atendimento Capacidade Transportadoras Veículos …" at bounding box center [514, 248] width 1029 height 497
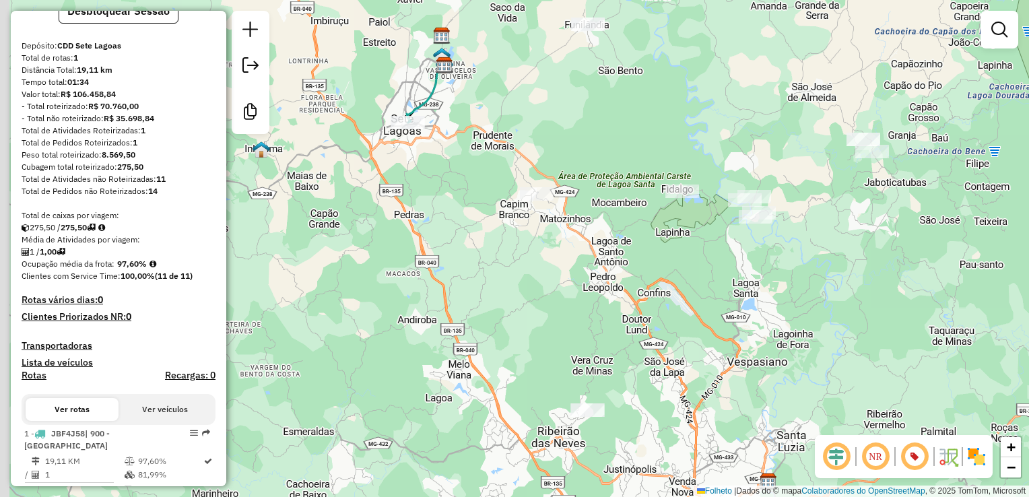
drag, startPoint x: 595, startPoint y: 255, endPoint x: 609, endPoint y: 268, distance: 19.5
click at [609, 268] on div "Janela de atendimento Grade de atendimento Capacidade Transportadoras Veículos …" at bounding box center [514, 248] width 1029 height 497
